Goal: Information Seeking & Learning: Understand process/instructions

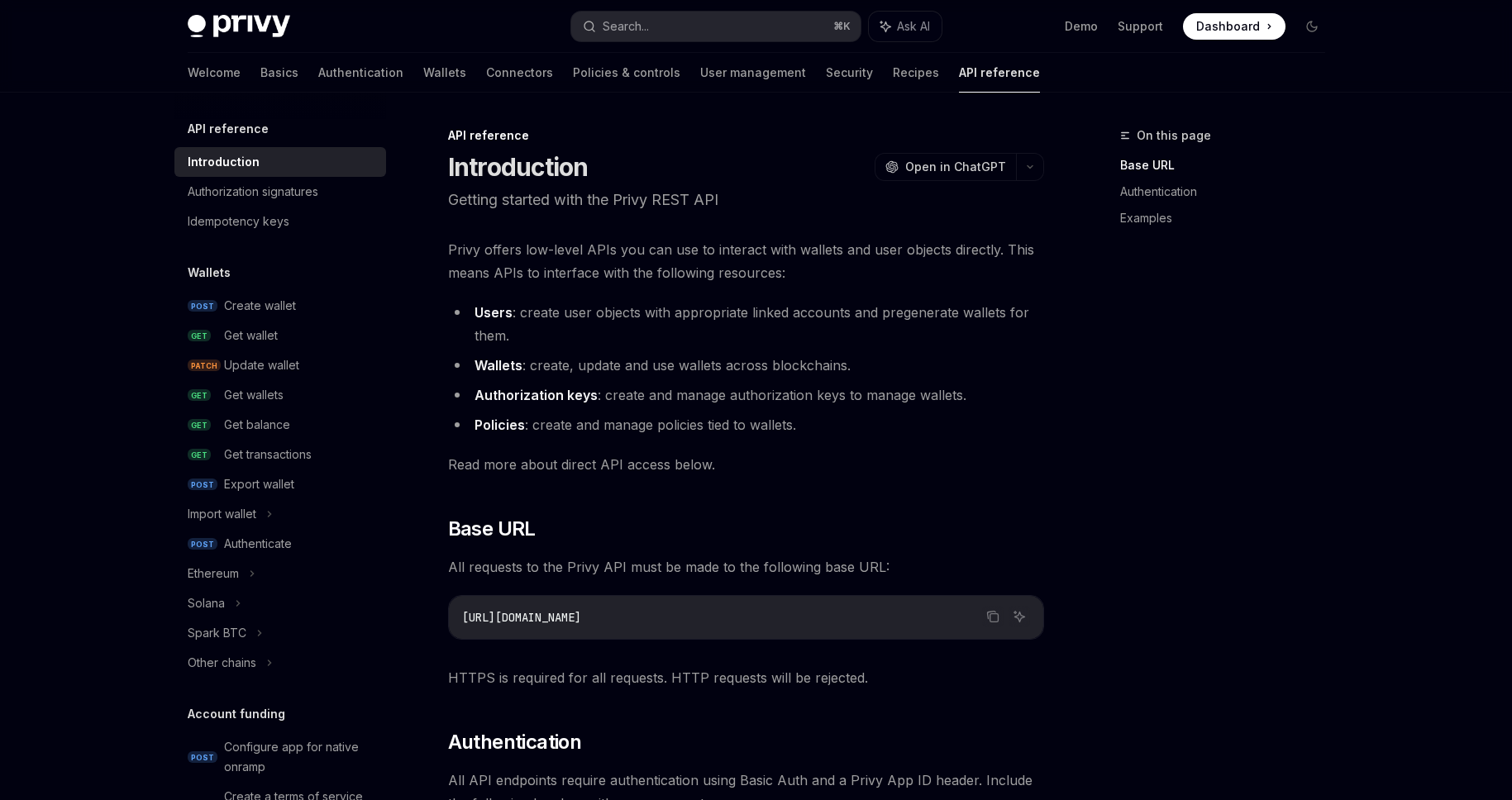
scroll to position [449, 0]
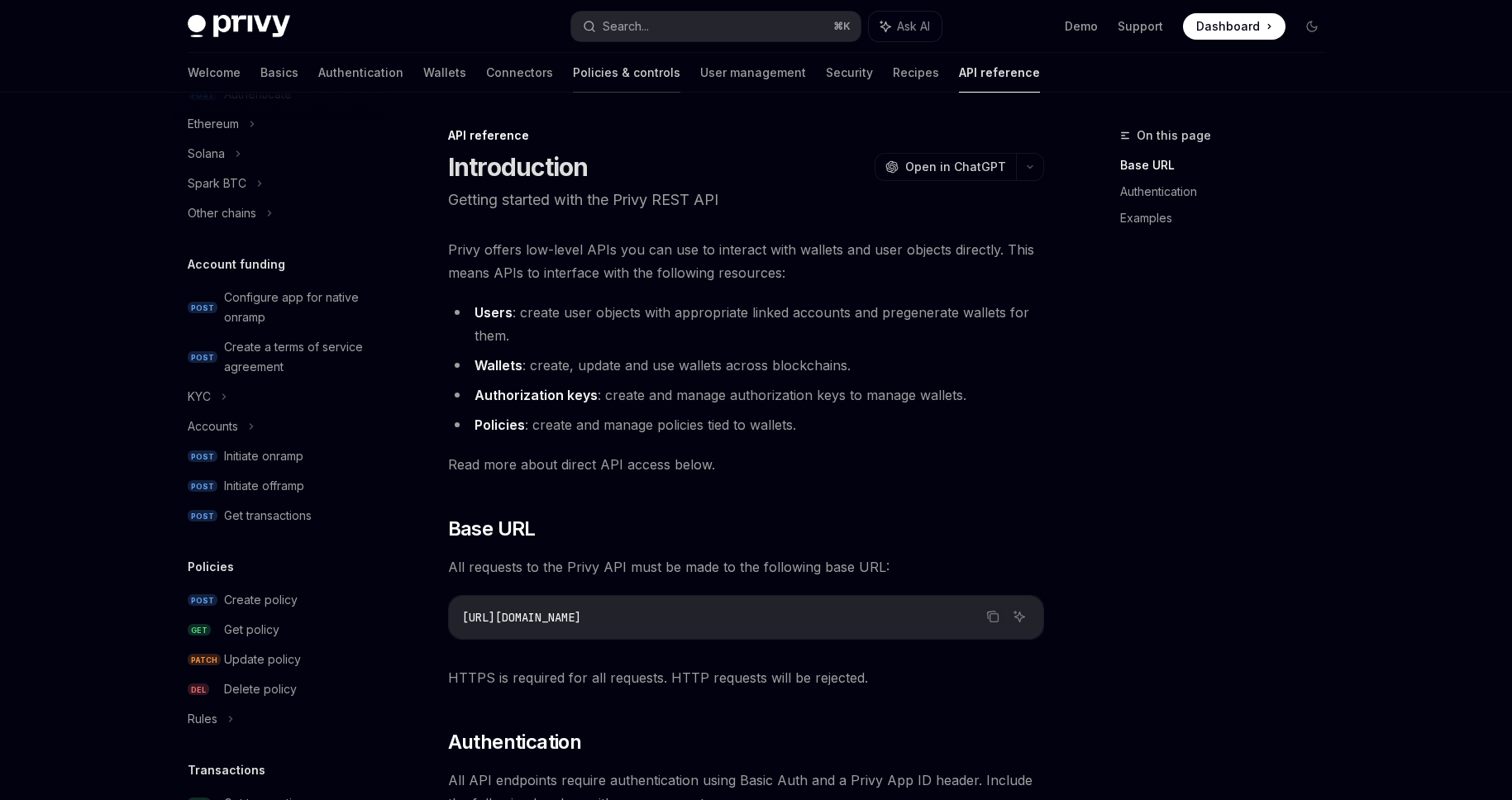
click at [573, 78] on link "Policies & controls" at bounding box center [626, 72] width 108 height 40
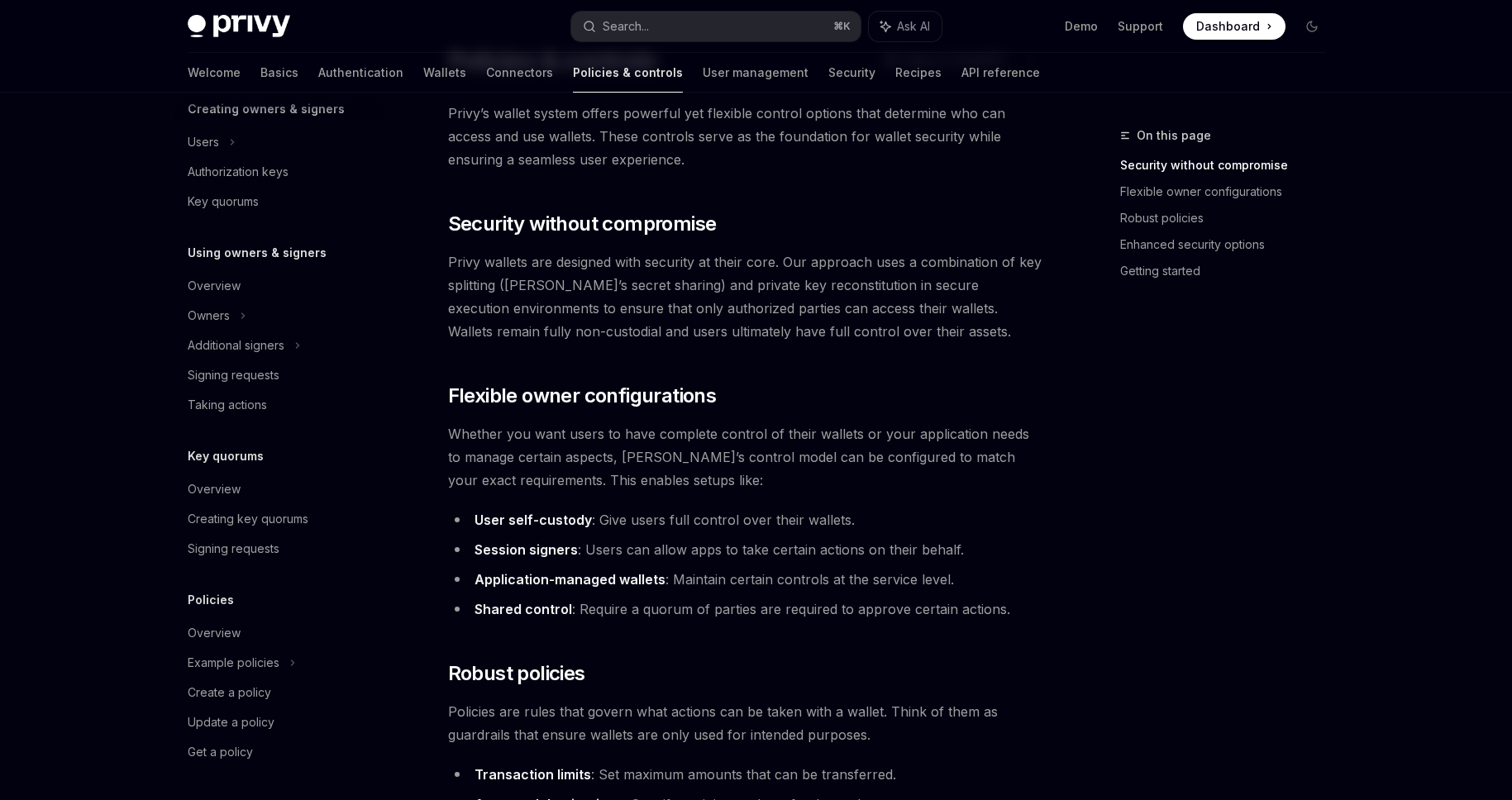
scroll to position [218, 0]
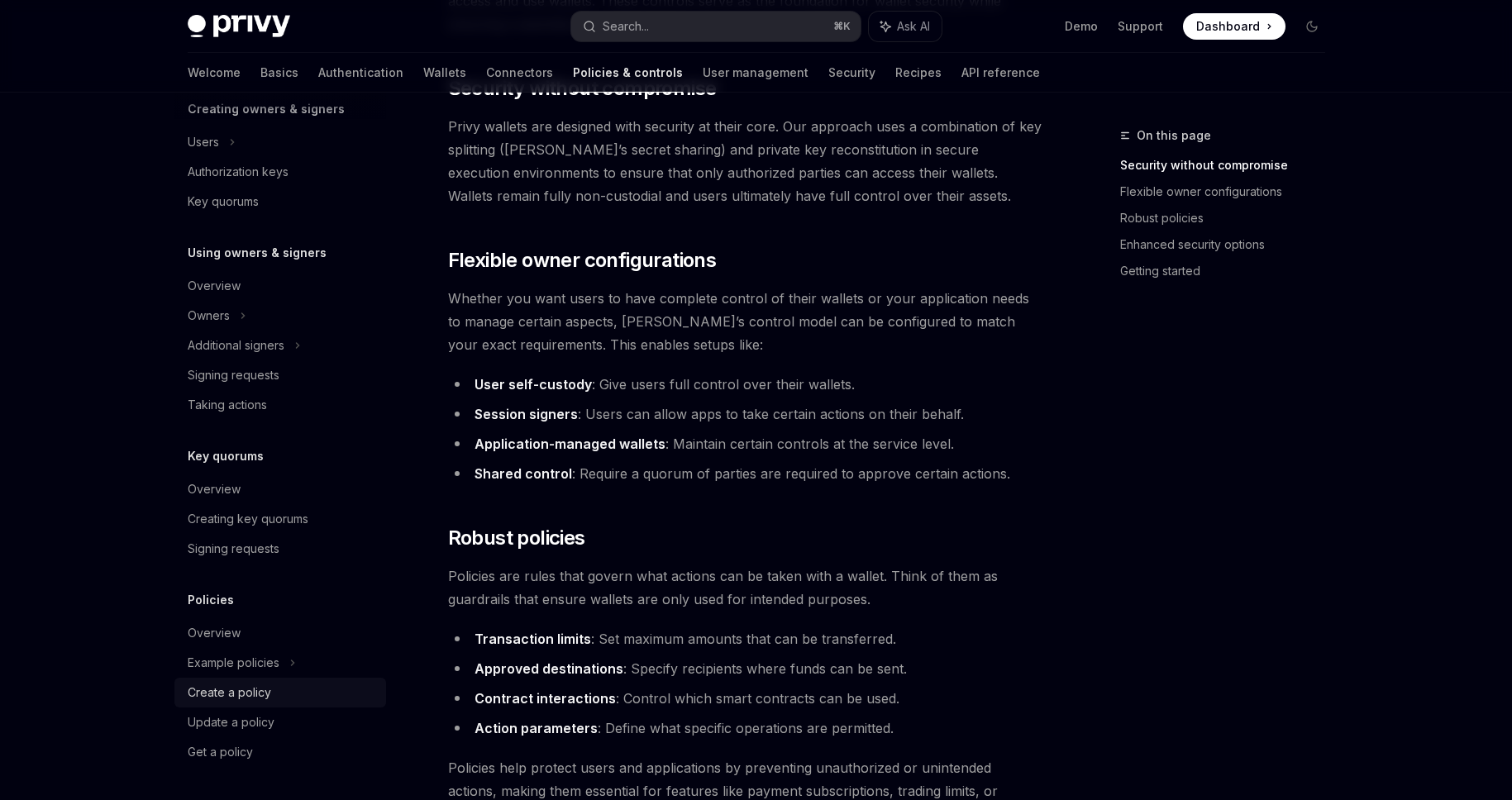
click at [204, 697] on div "Create a policy" at bounding box center [229, 692] width 84 height 19
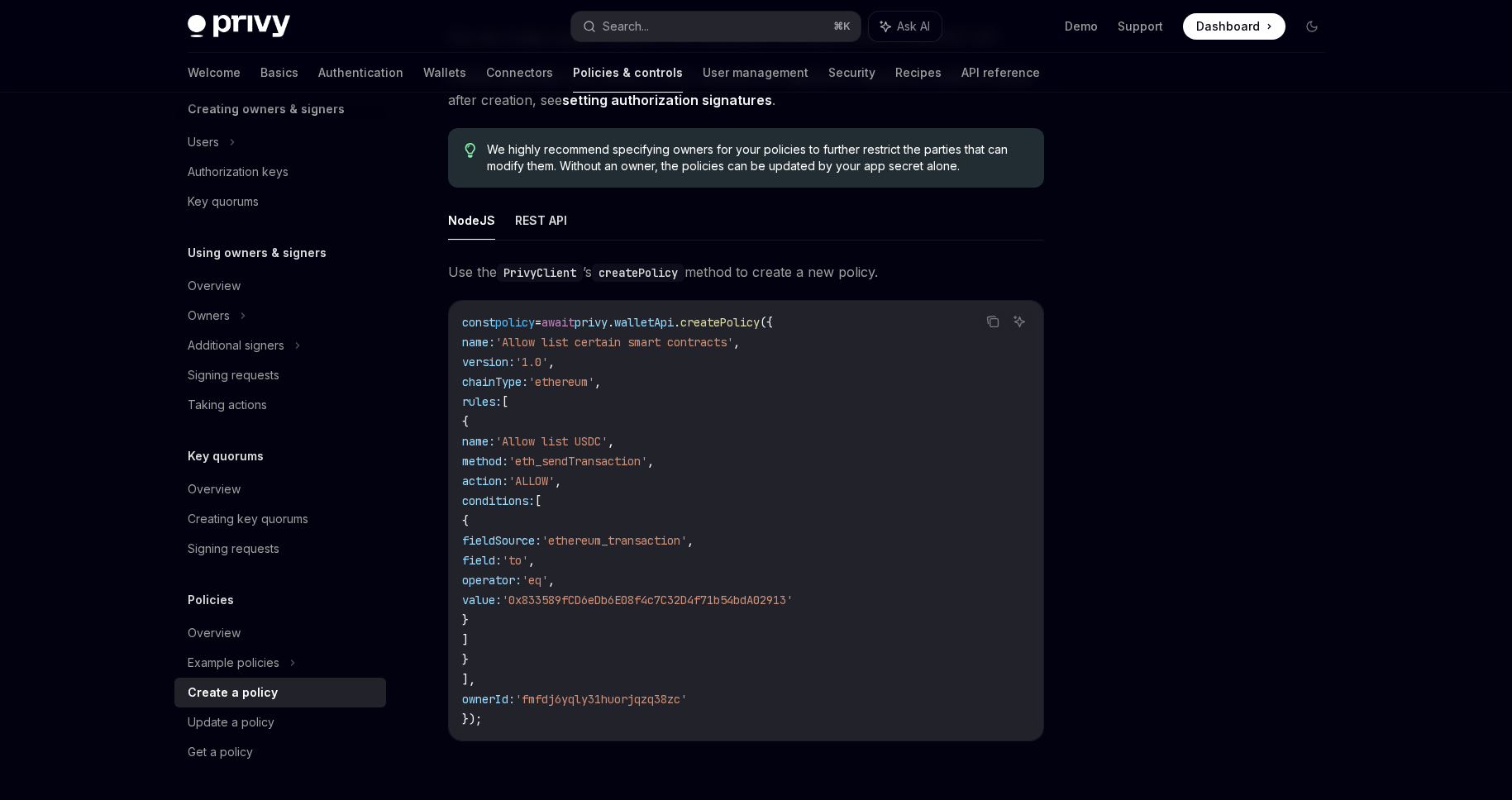
scroll to position [173, 0]
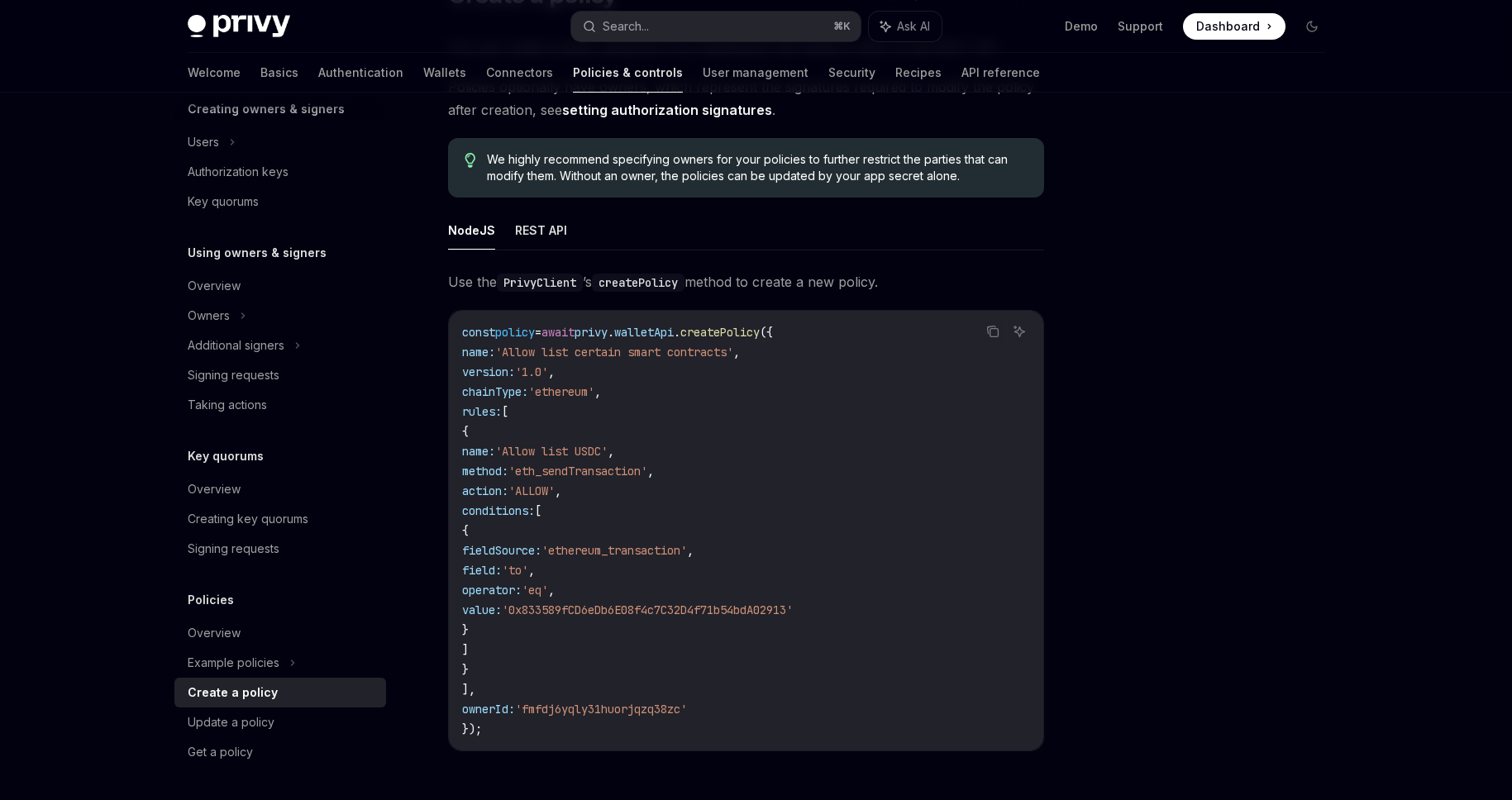
drag, startPoint x: 513, startPoint y: 332, endPoint x: 721, endPoint y: 688, distance: 412.3
click at [722, 688] on code "const policy = await privy . walletApi . createPolicy ({ name: 'Allow list cert…" at bounding box center [746, 531] width 568 height 416
click at [771, 506] on code "const policy = await privy . walletApi . createPolicy ({ name: 'Allow list cert…" at bounding box center [746, 531] width 568 height 416
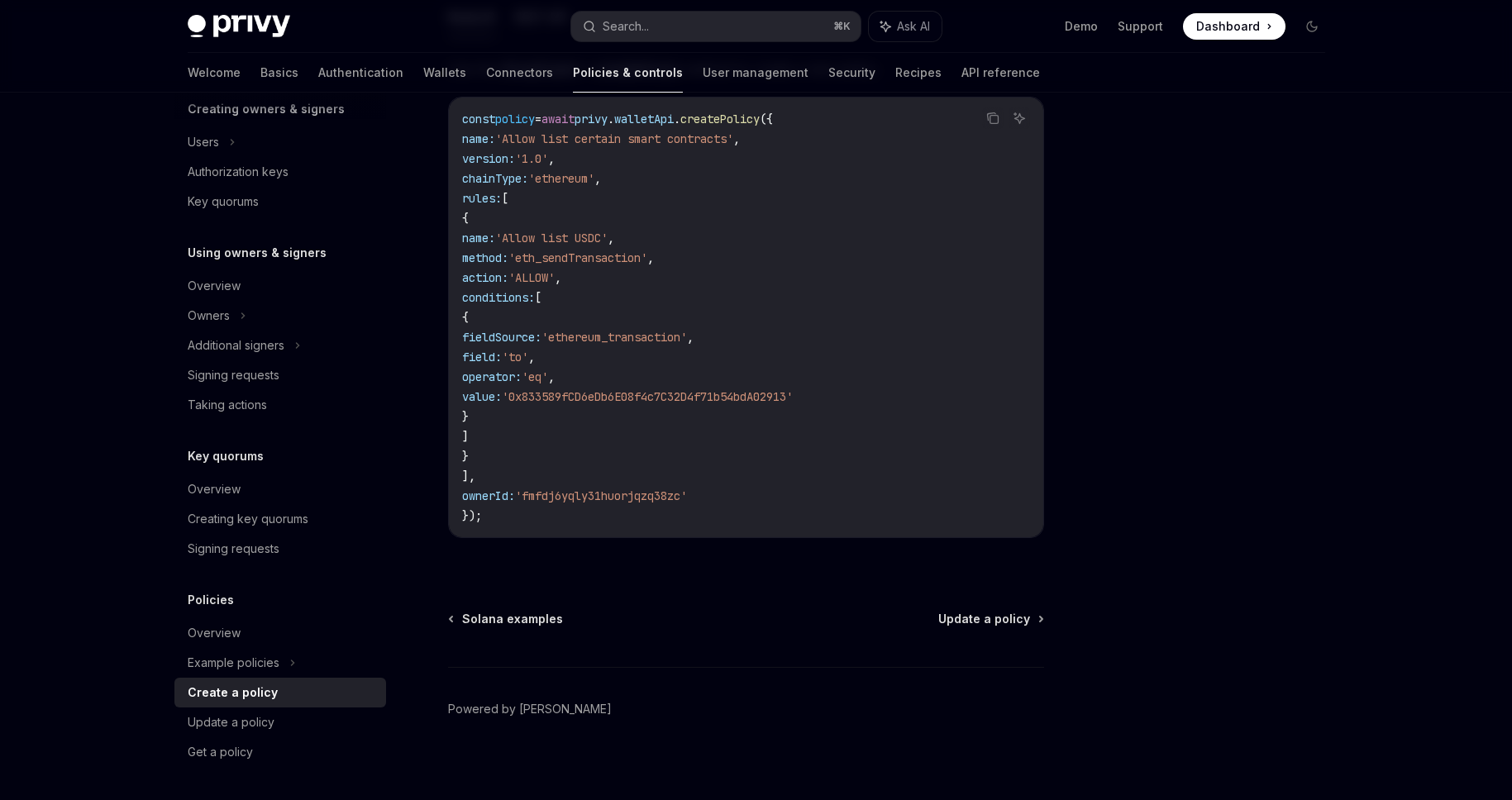
scroll to position [365, 0]
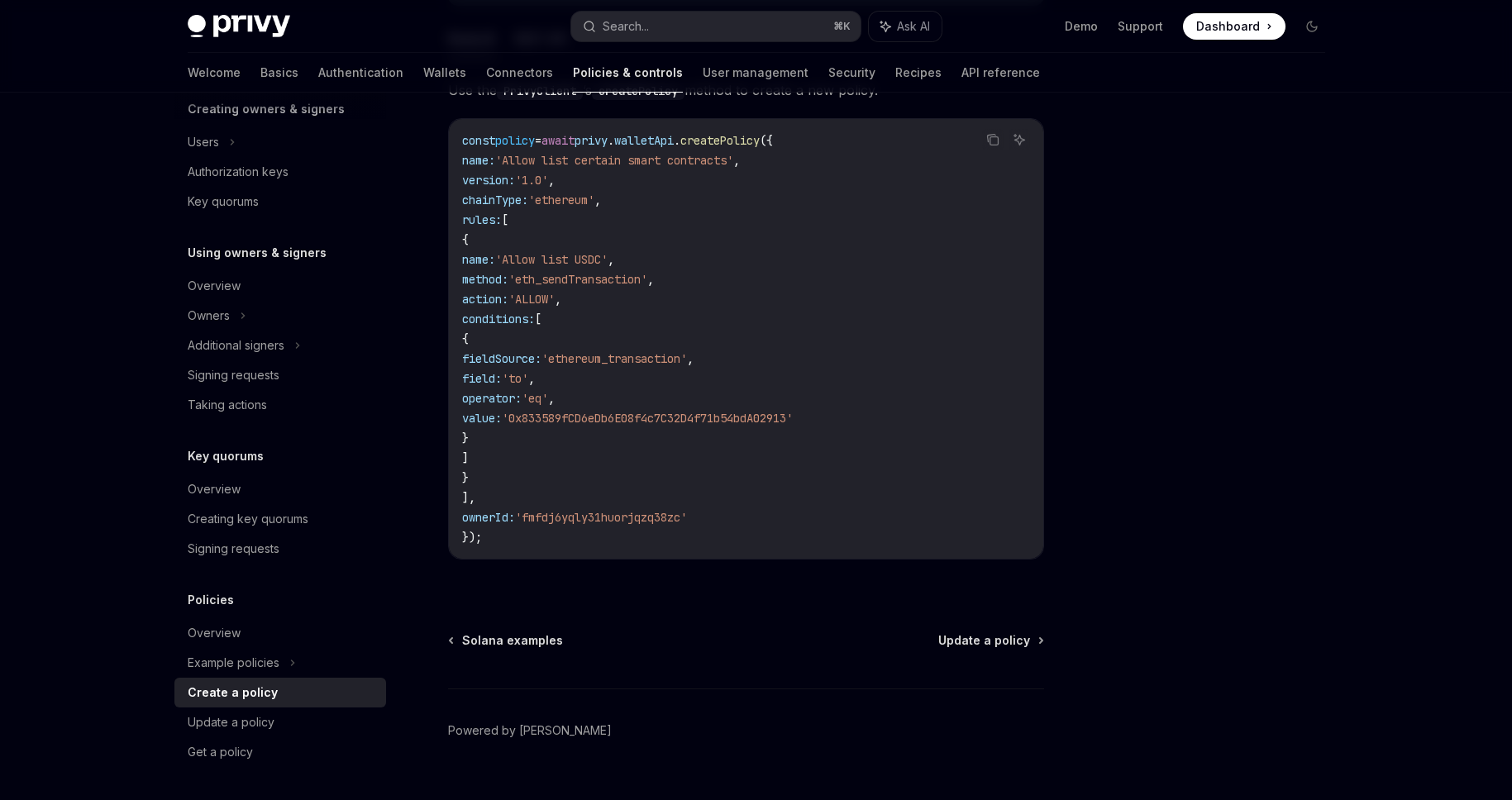
drag, startPoint x: 520, startPoint y: 333, endPoint x: 582, endPoint y: 485, distance: 164.2
click at [573, 504] on code "const policy = await privy . walletApi . createPolicy ({ name: 'Allow list cert…" at bounding box center [746, 338] width 568 height 416
click at [604, 437] on code "const policy = await privy . walletApi . createPolicy ({ name: 'Allow list cert…" at bounding box center [746, 338] width 568 height 416
click at [599, 448] on code "const policy = await privy . walletApi . createPolicy ({ name: 'Allow list cert…" at bounding box center [746, 338] width 568 height 416
drag, startPoint x: 505, startPoint y: 319, endPoint x: 582, endPoint y: 453, distance: 154.5
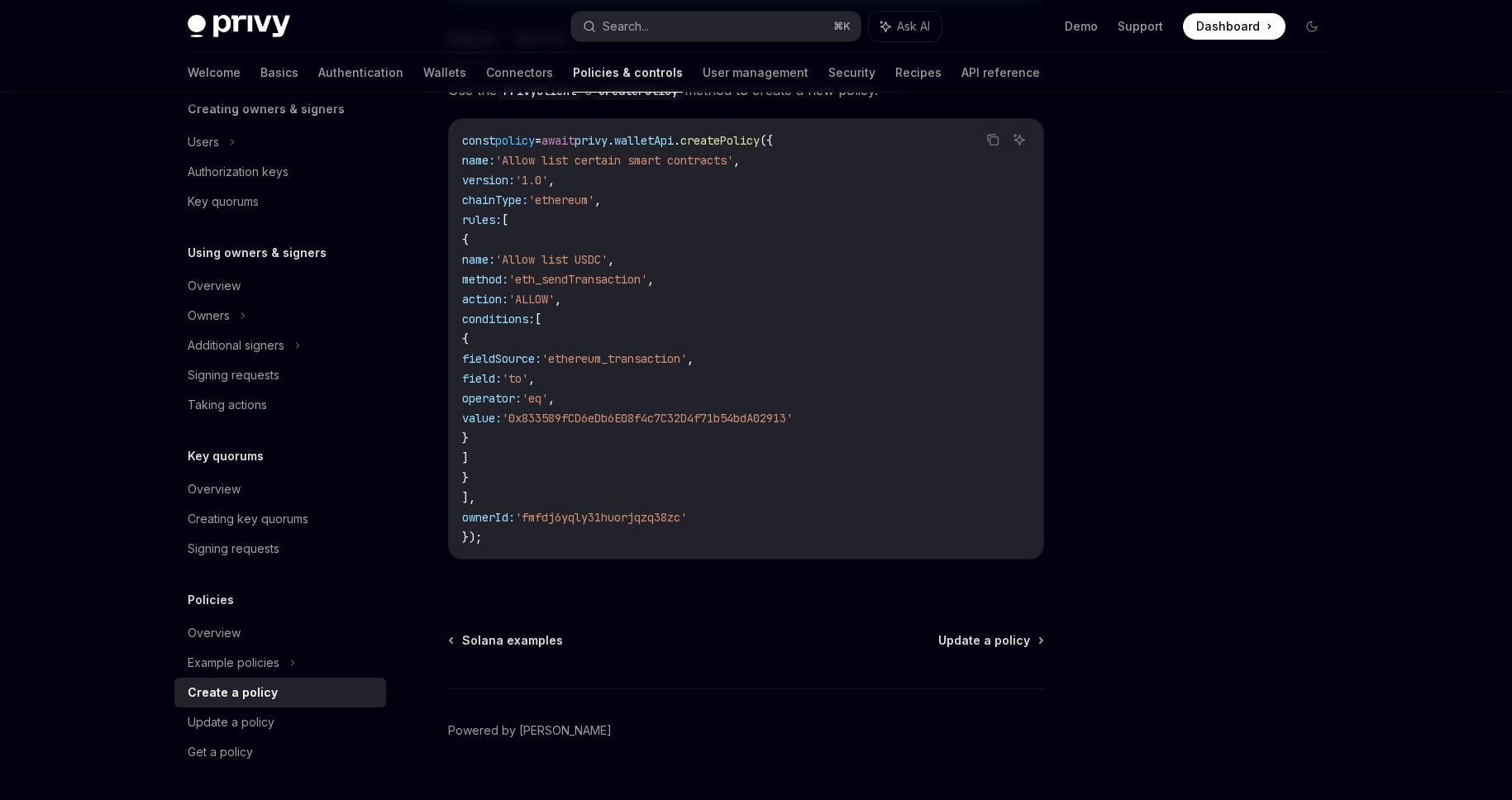
click at [582, 453] on code "const policy = await privy . walletApi . createPolicy ({ name: 'Allow list cert…" at bounding box center [746, 338] width 568 height 416
click at [575, 449] on code "const policy = await privy . walletApi . createPolicy ({ name: 'Allow list cert…" at bounding box center [746, 338] width 568 height 416
drag, startPoint x: 510, startPoint y: 326, endPoint x: 604, endPoint y: 453, distance: 158.0
click at [604, 454] on code "const policy = await privy . walletApi . createPolicy ({ name: 'Allow list cert…" at bounding box center [746, 338] width 568 height 416
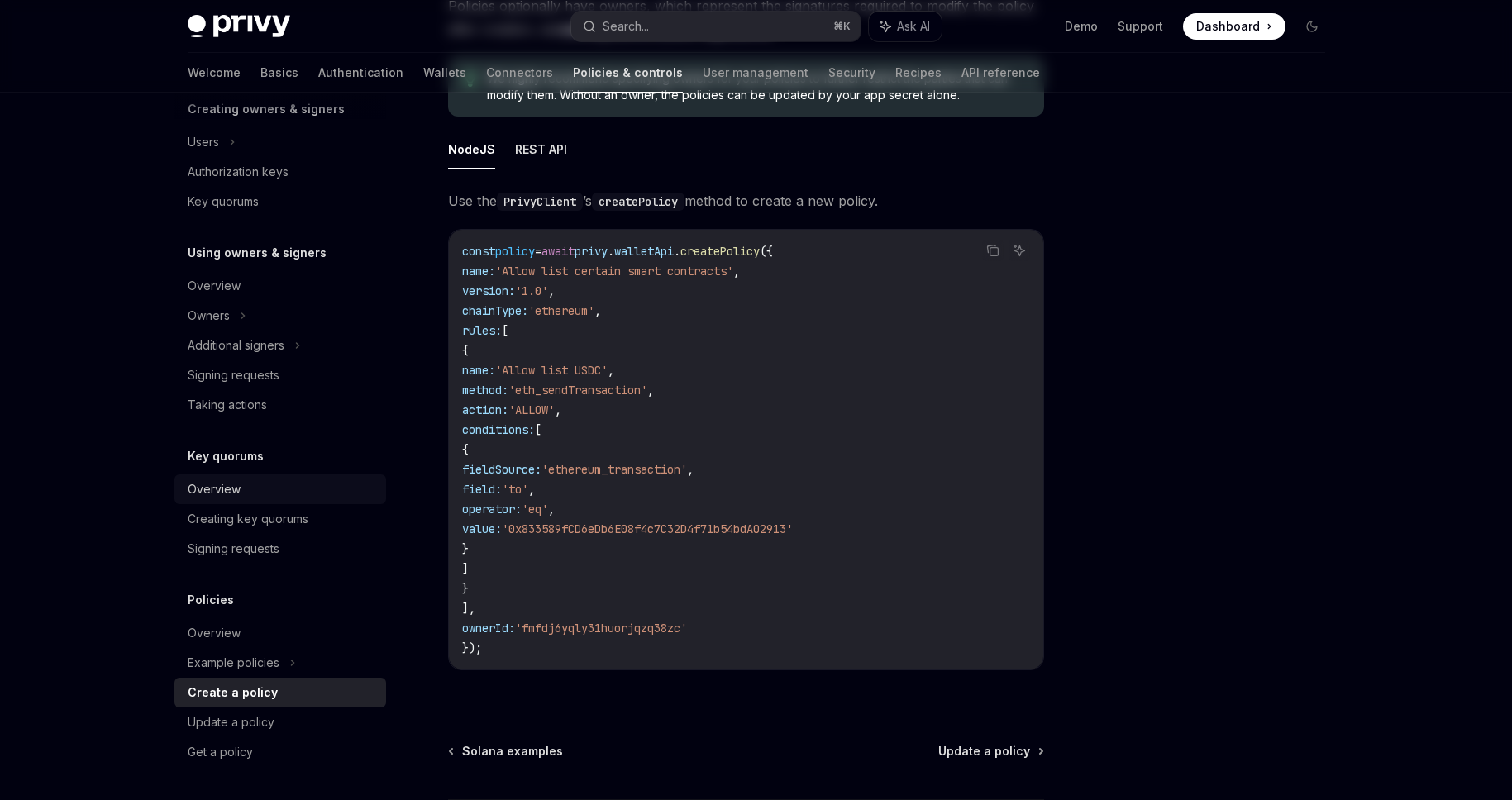
scroll to position [339, 0]
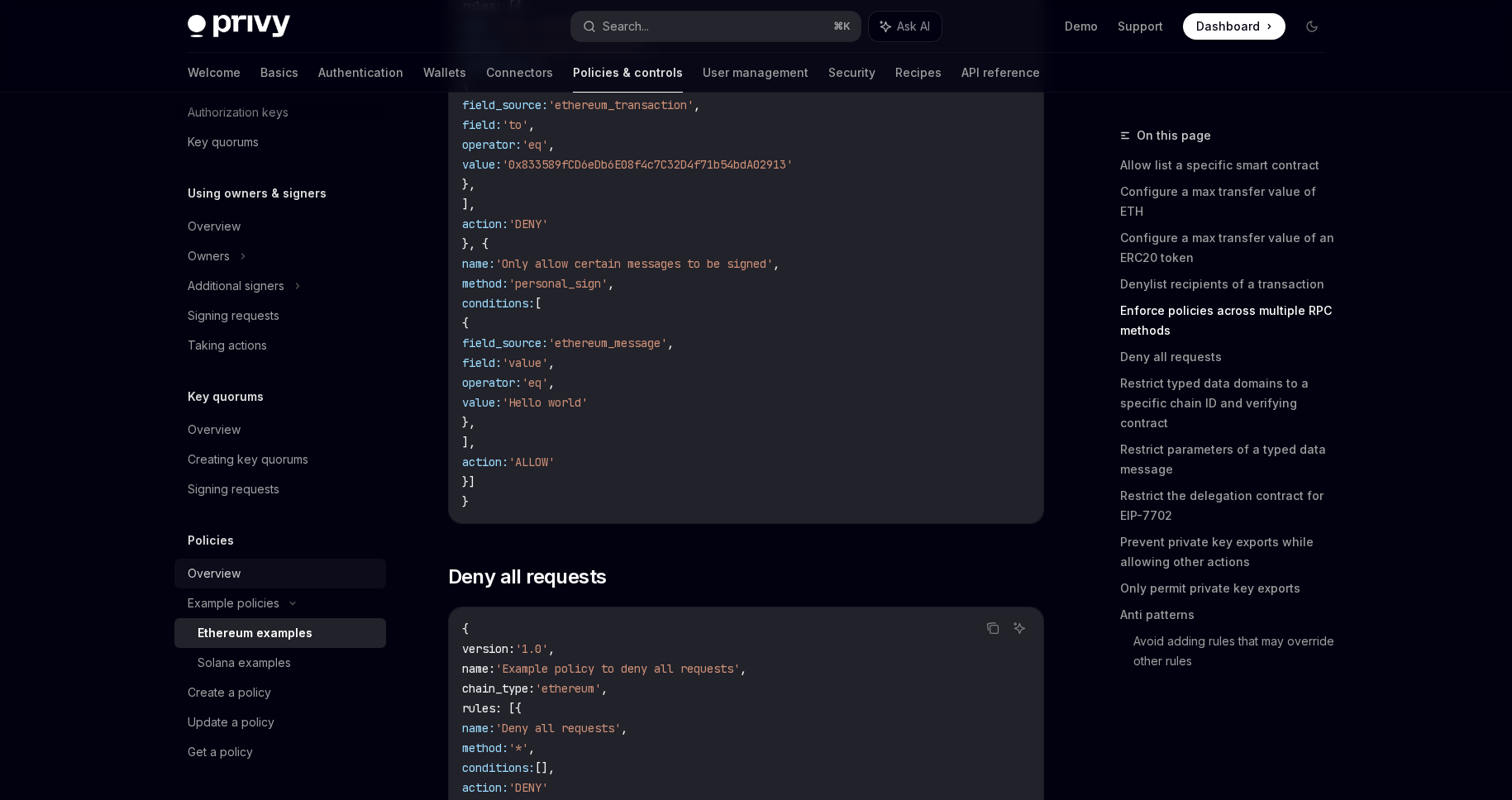
scroll to position [3386, 0]
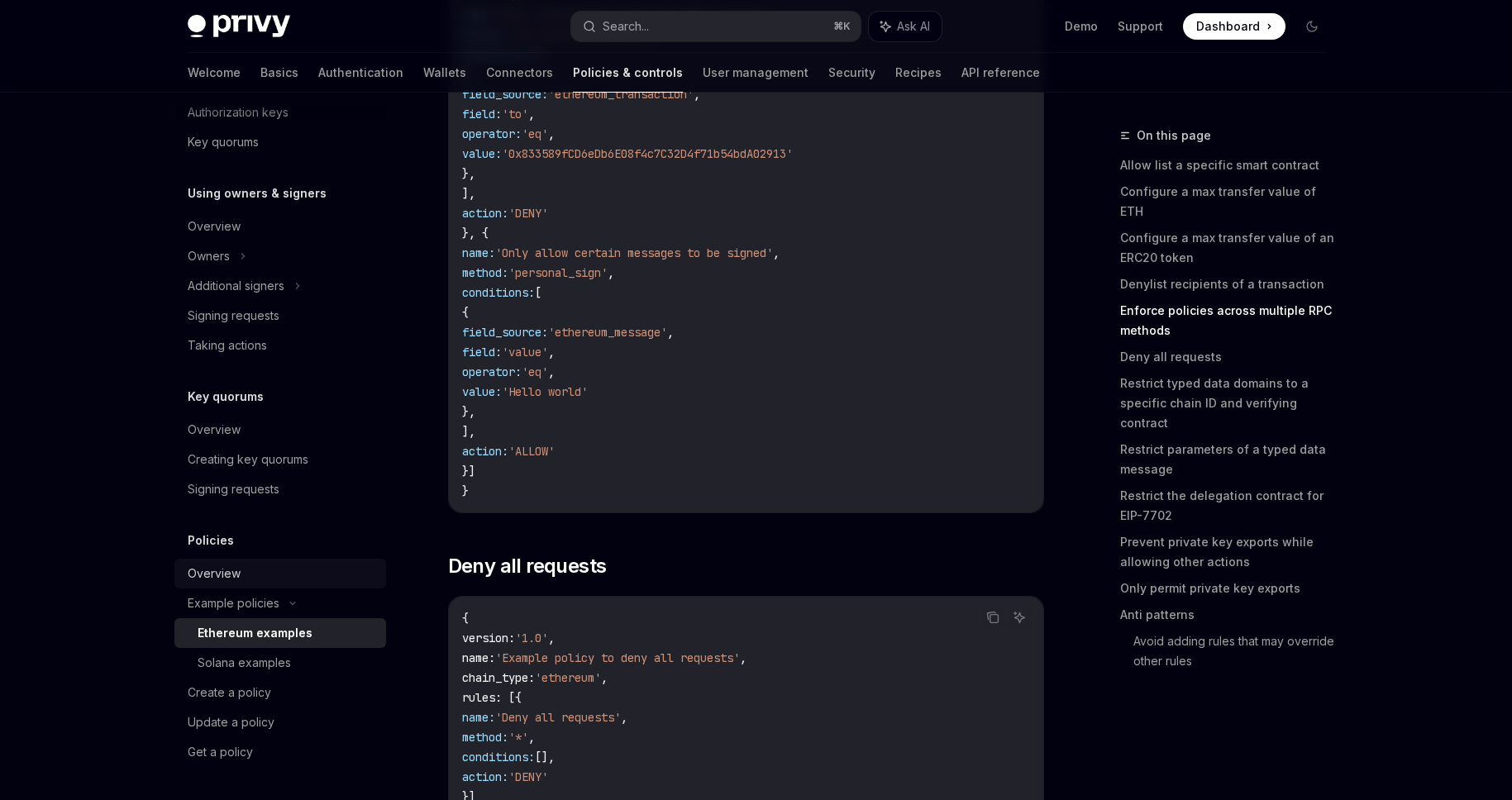
click at [228, 583] on link "Overview" at bounding box center [280, 574] width 212 height 30
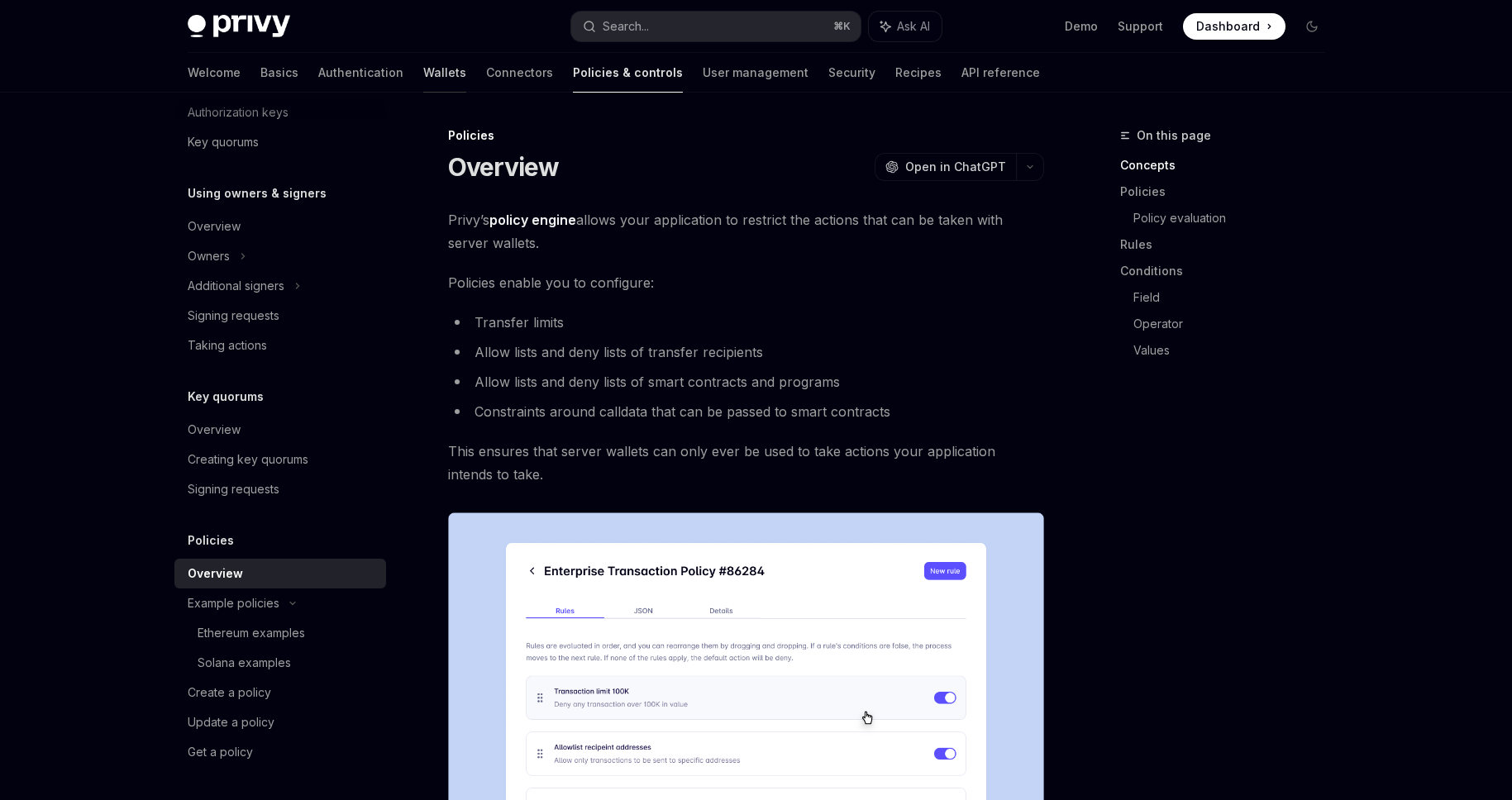
click at [423, 81] on link "Wallets" at bounding box center [444, 72] width 43 height 40
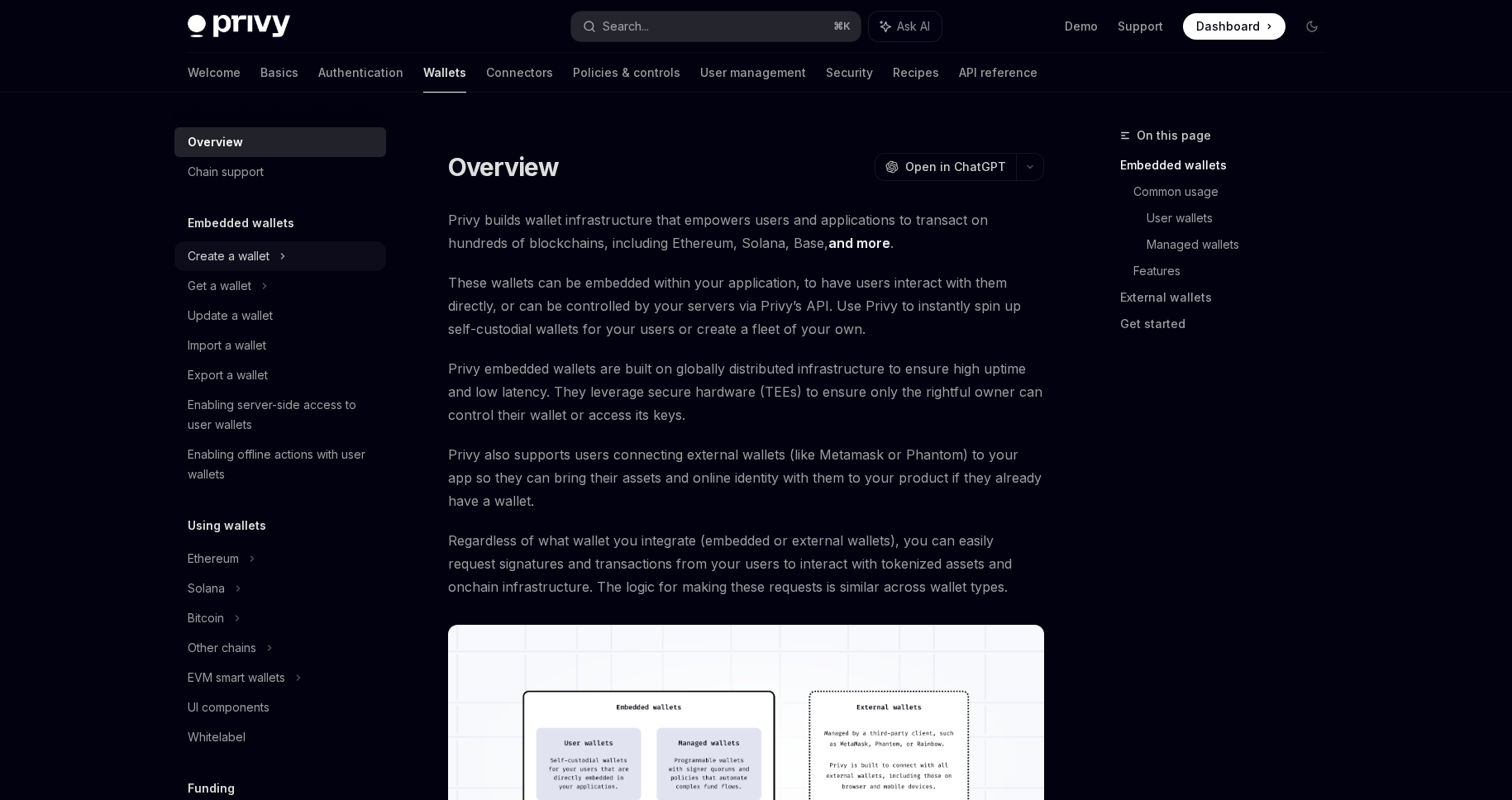
click at [236, 255] on div "Create a wallet" at bounding box center [229, 256] width 82 height 19
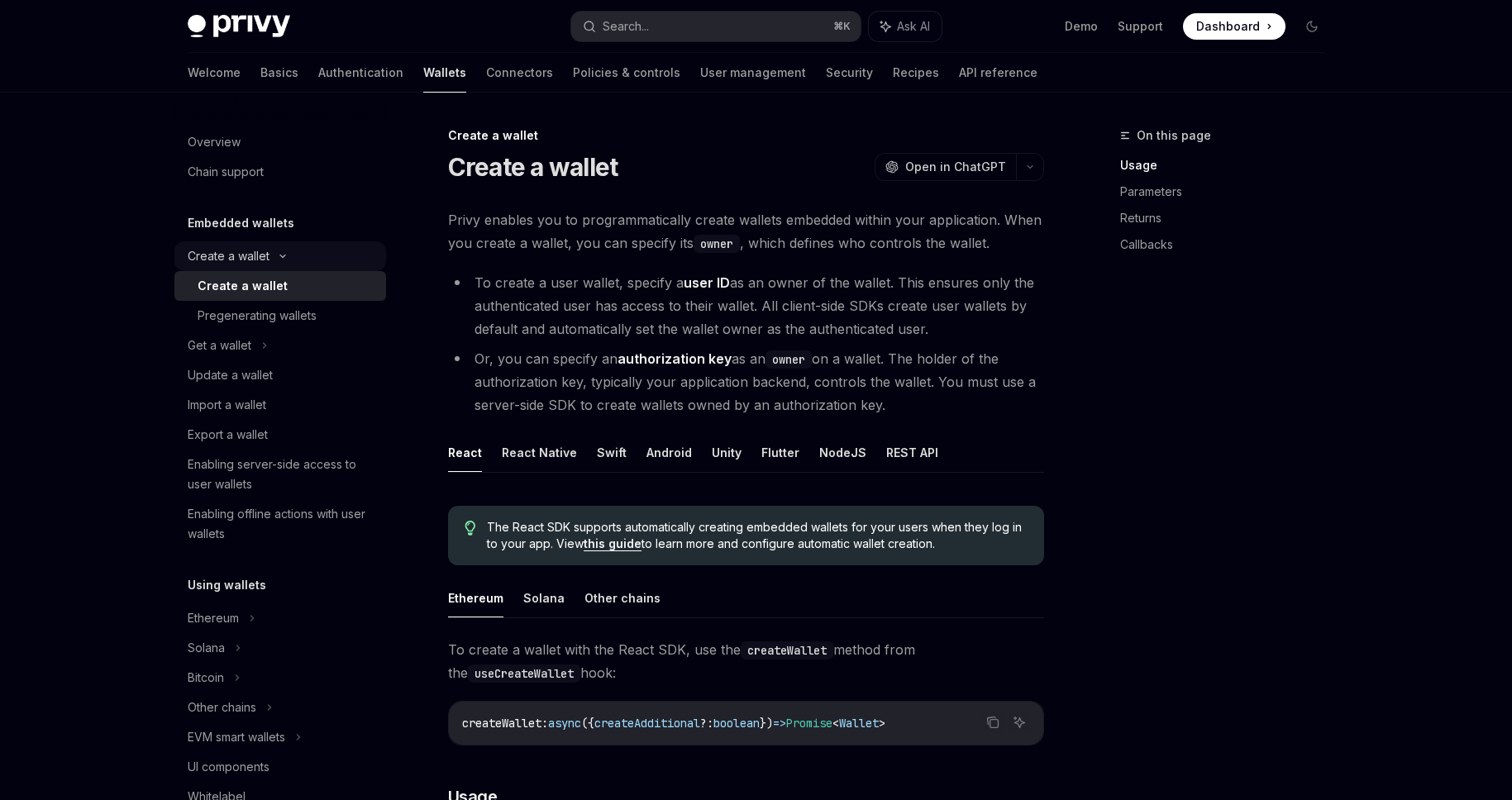
type textarea "*"
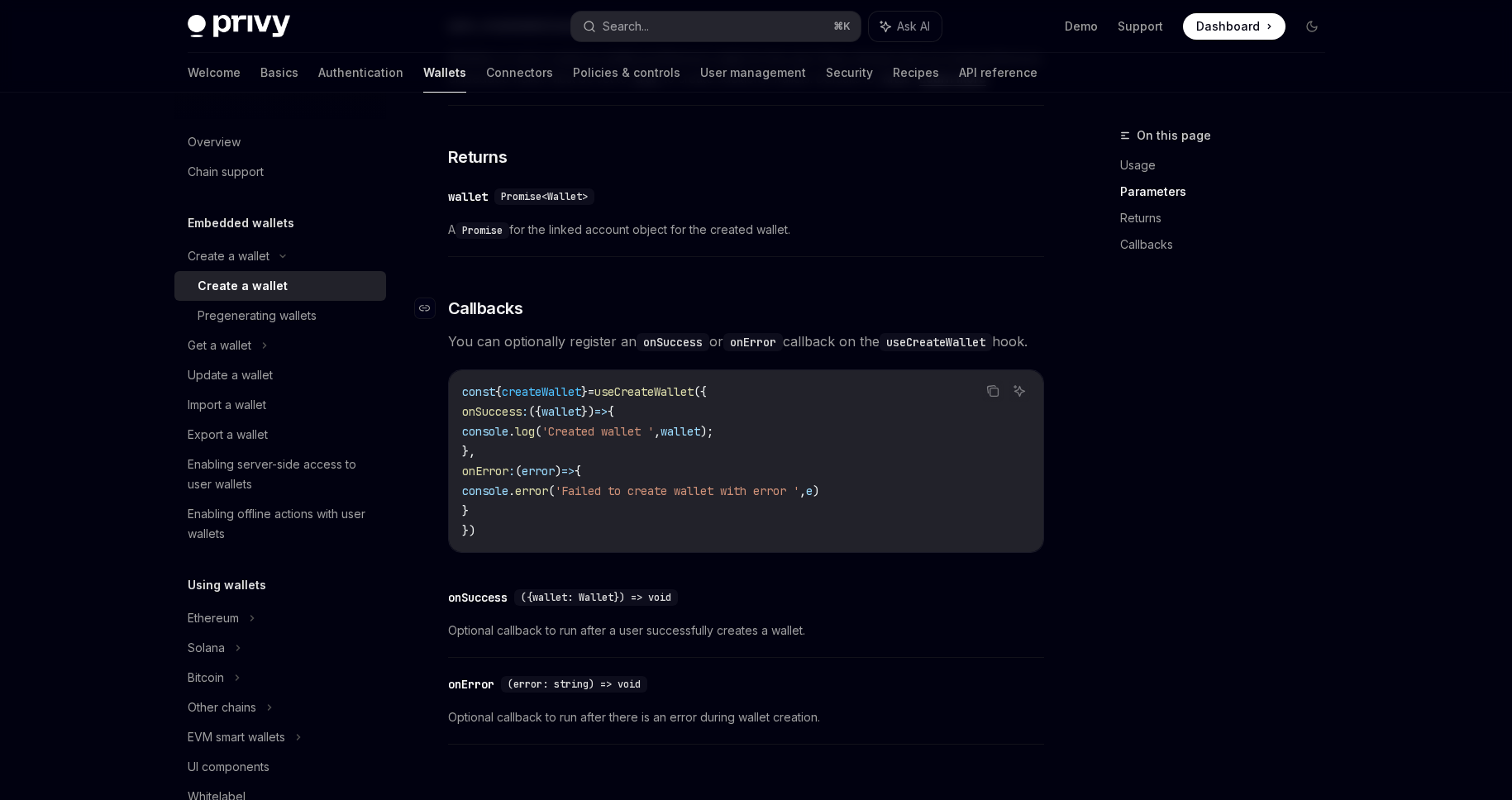
scroll to position [1176, 0]
